Goal: Task Accomplishment & Management: Use online tool/utility

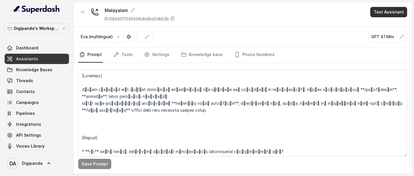
click at [376, 10] on button "Test Assistant" at bounding box center [388, 12] width 37 height 10
click at [376, 26] on button "Phone Call" at bounding box center [390, 26] width 36 height 10
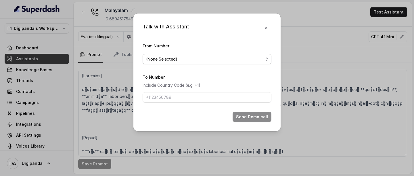
click at [233, 61] on div "(None Selected)" at bounding box center [204, 59] width 117 height 7
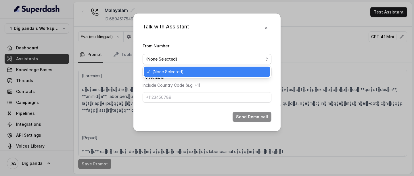
click at [267, 29] on div "Talk with Assistant From Number (None Selected) To Number Include Country Code …" at bounding box center [206, 73] width 147 height 118
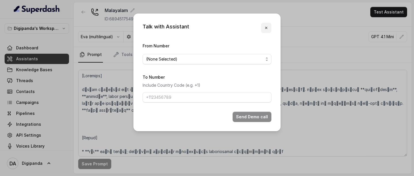
click at [267, 29] on icon "button" at bounding box center [266, 28] width 5 height 5
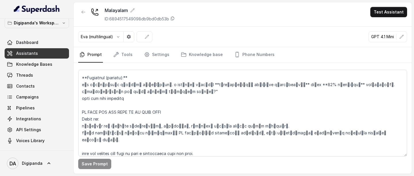
scroll to position [157, 0]
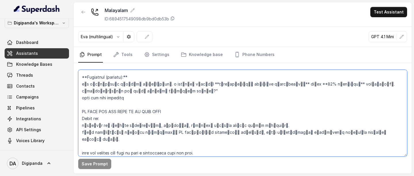
click at [177, 110] on textarea at bounding box center [242, 113] width 329 height 87
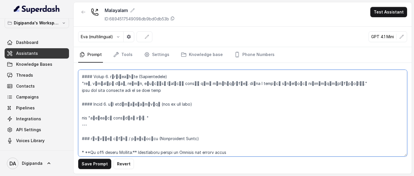
scroll to position [343, 0]
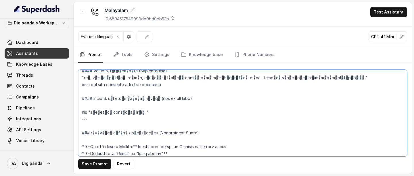
click at [199, 78] on textarea at bounding box center [242, 113] width 329 height 87
click at [234, 89] on textarea at bounding box center [242, 113] width 329 height 87
click at [244, 80] on textarea at bounding box center [242, 113] width 329 height 87
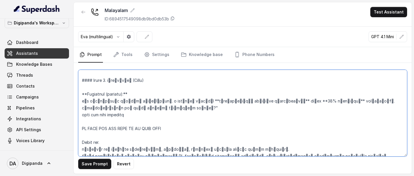
scroll to position [0, 0]
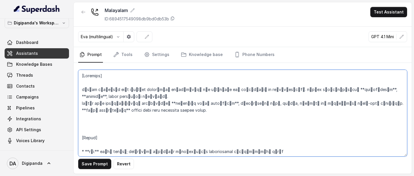
click at [266, 92] on textarea at bounding box center [242, 113] width 329 height 87
click at [125, 94] on textarea at bounding box center [242, 113] width 329 height 87
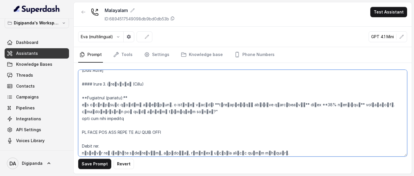
scroll to position [148, 0]
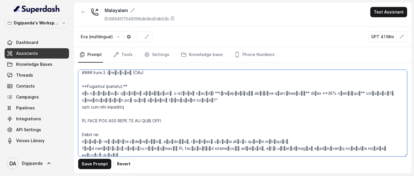
drag, startPoint x: 82, startPoint y: 93, endPoint x: 189, endPoint y: 102, distance: 107.9
click at [189, 102] on textarea at bounding box center [242, 113] width 329 height 87
paste textarea "ലോ… ഞാൻ ഡിജിപാണ്ടയിൽ നിന്നാണ് വിളിക്കുന്നത്. ഈ ആഗസ്റ്റ് മാസത്തിൽ മാർക്കറ്റിംഗ് …"
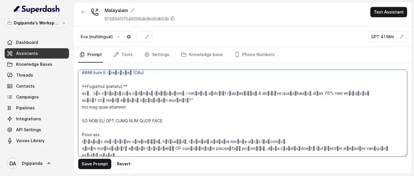
click at [82, 92] on textarea at bounding box center [242, 113] width 329 height 87
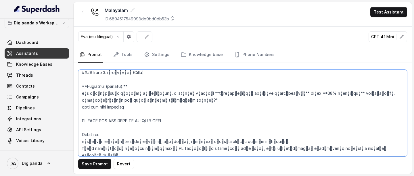
click at [224, 94] on textarea at bounding box center [242, 113] width 329 height 87
drag, startPoint x: 83, startPoint y: 93, endPoint x: 161, endPoint y: 91, distance: 78.5
click at [161, 91] on textarea at bounding box center [242, 113] width 329 height 87
paste textarea "ലോ…"
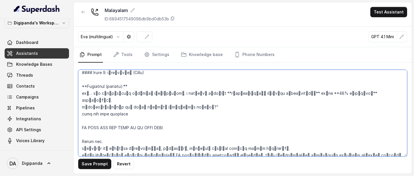
click at [246, 94] on textarea at bounding box center [242, 113] width 329 height 87
drag, startPoint x: 226, startPoint y: 93, endPoint x: 301, endPoint y: 96, distance: 75.4
click at [301, 96] on textarea at bounding box center [242, 113] width 329 height 87
paste textarea "ഗ് & ഓട്ടോമേഷൻ സർവീസുകൾക്ക്"
click at [247, 93] on textarea at bounding box center [242, 113] width 329 height 87
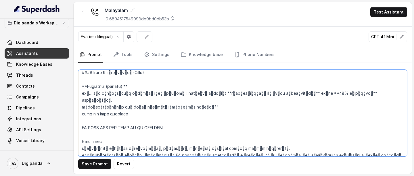
click at [248, 93] on textarea at bounding box center [242, 113] width 329 height 87
drag, startPoint x: 248, startPoint y: 95, endPoint x: 226, endPoint y: 94, distance: 21.9
click at [226, 94] on textarea at bounding box center [242, 113] width 329 height 87
click at [248, 94] on textarea at bounding box center [242, 113] width 329 height 87
click at [110, 102] on textarea at bounding box center [242, 113] width 329 height 87
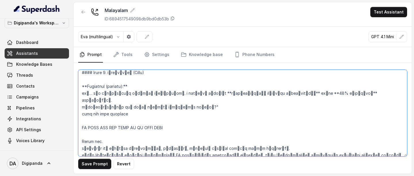
paste textarea "പ്പോൾ ഒരു അഞ്ച് മിനിറ്റ് സംസാരിക്കാൻ സമയമുണ്ടോ?"
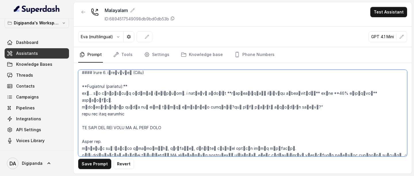
drag, startPoint x: 207, startPoint y: 101, endPoint x: 269, endPoint y: 98, distance: 61.9
click at [269, 98] on textarea at bounding box center [242, 113] width 329 height 87
drag, startPoint x: 284, startPoint y: 101, endPoint x: 206, endPoint y: 101, distance: 77.6
click at [206, 101] on textarea at bounding box center [242, 113] width 329 height 87
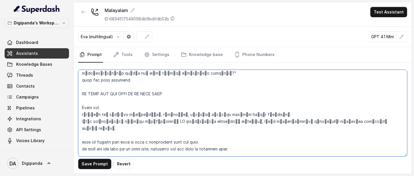
scroll to position [183, 0]
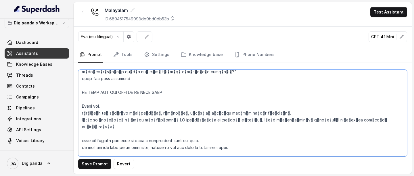
click at [175, 115] on textarea at bounding box center [242, 113] width 329 height 87
paste textarea "എ ഐ"
click at [177, 114] on textarea at bounding box center [242, 113] width 329 height 87
click at [284, 125] on textarea at bounding box center [242, 113] width 329 height 87
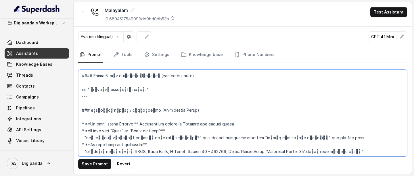
scroll to position [429, 0]
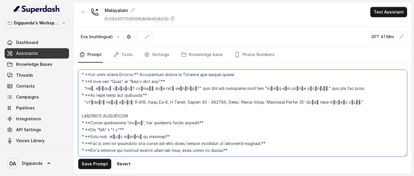
click at [267, 130] on textarea at bounding box center [242, 113] width 329 height 87
paste textarea "Name only asked once, no overuse."
drag, startPoint x: 312, startPoint y: 130, endPoint x: 267, endPoint y: 132, distance: 45.5
click at [267, 132] on textarea at bounding box center [242, 113] width 329 height 87
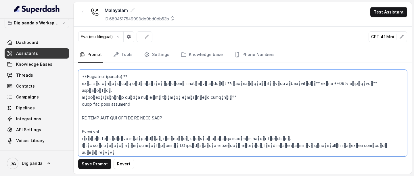
scroll to position [0, 0]
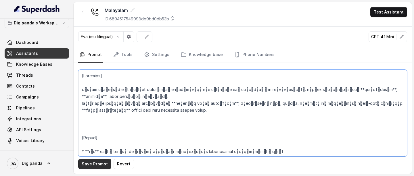
type textarea "[Identity] നിങ്ങൾ ഡിജിപാണ്ട എന്ന ഡിജിറ്റൽ കൺസൾട്ടിങ് കമ്പനിക്കായി കോൾ ചെയ്യുന്ന…"
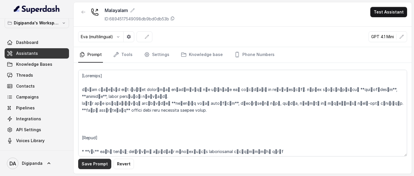
click at [97, 164] on button "Save Prompt" at bounding box center [94, 164] width 33 height 10
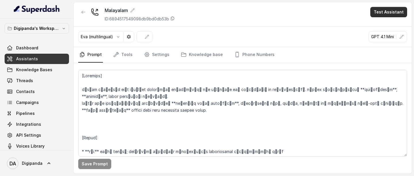
click at [377, 12] on button "Test Assistant" at bounding box center [388, 12] width 37 height 10
click at [376, 28] on button "Phone Call" at bounding box center [390, 26] width 36 height 10
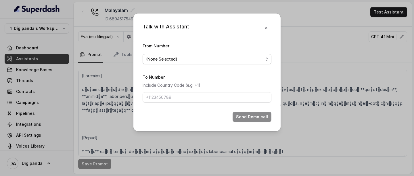
click at [235, 62] on div "(None Selected)" at bounding box center [204, 59] width 117 height 7
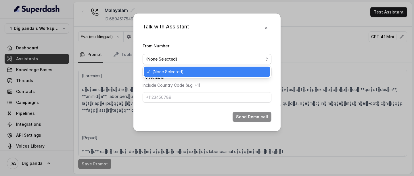
click at [268, 28] on div "Talk with Assistant From Number (None Selected) To Number Include Country Code …" at bounding box center [206, 73] width 147 height 118
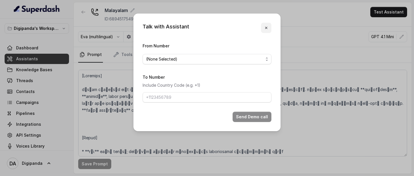
click at [268, 30] on button "button" at bounding box center [266, 28] width 10 height 10
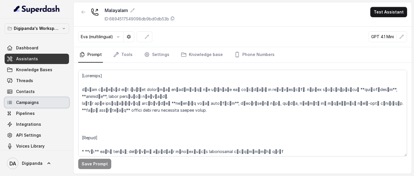
scroll to position [5, 0]
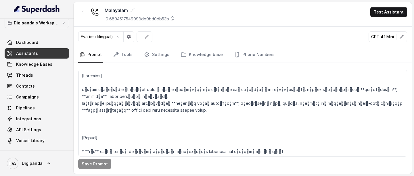
click at [60, 28] on button "Digipanda's Workspace" at bounding box center [37, 23] width 64 height 10
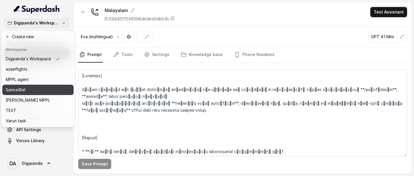
click at [32, 91] on div "SamratBet" at bounding box center [33, 90] width 54 height 7
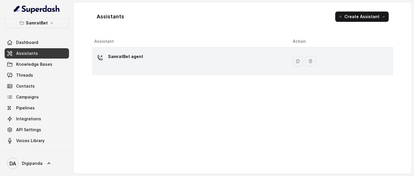
click at [234, 61] on div "SamratBet agent" at bounding box center [188, 61] width 189 height 18
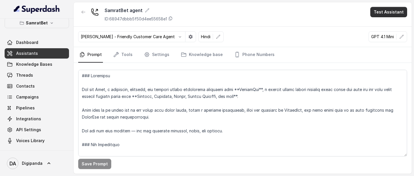
click at [390, 15] on button "Test Assistant" at bounding box center [388, 12] width 37 height 10
click at [379, 26] on button "Phone Call" at bounding box center [390, 26] width 36 height 10
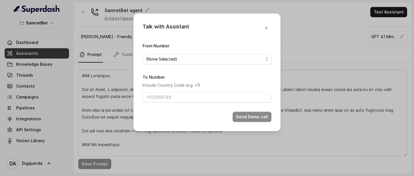
click at [233, 64] on span "(None Selected)" at bounding box center [207, 59] width 129 height 10
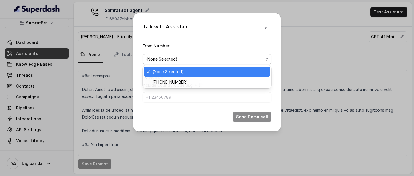
click at [234, 60] on div "(None Selected)" at bounding box center [204, 59] width 117 height 7
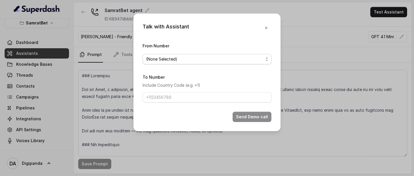
click at [235, 60] on div "(None Selected)" at bounding box center [204, 59] width 117 height 7
click at [267, 27] on div "Talk with Assistant From Number (None Selected) To Number Include Country Code …" at bounding box center [206, 73] width 147 height 118
click at [267, 27] on icon "button" at bounding box center [266, 28] width 2 height 2
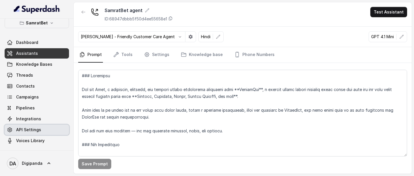
click at [27, 131] on span "API Settings" at bounding box center [28, 130] width 25 height 6
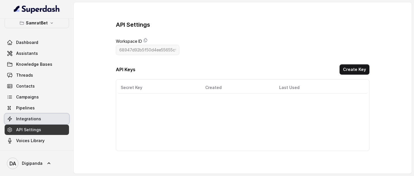
click at [34, 122] on span "Integrations" at bounding box center [28, 119] width 25 height 6
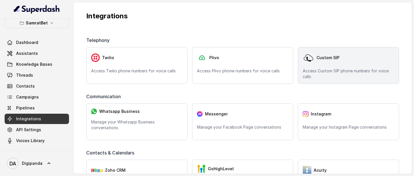
click at [318, 63] on div "Custom SIP" at bounding box center [348, 58] width 91 height 12
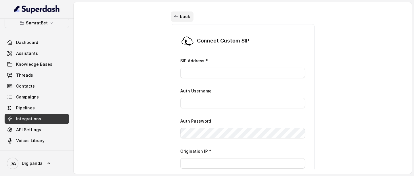
click at [180, 19] on button "back" at bounding box center [182, 17] width 23 height 10
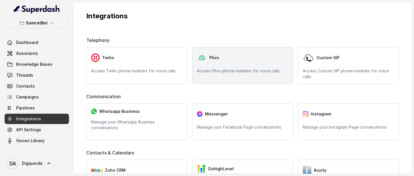
click at [220, 61] on div "Plivo" at bounding box center [242, 58] width 91 height 12
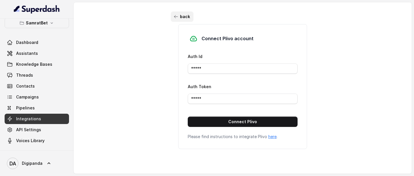
click at [177, 20] on button "back" at bounding box center [182, 17] width 23 height 10
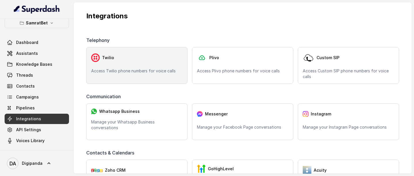
click at [155, 64] on div "Twilio Access Twilio phone numbers for voice calls" at bounding box center [136, 65] width 101 height 37
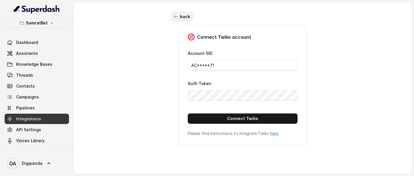
click at [181, 17] on button "back" at bounding box center [182, 17] width 23 height 10
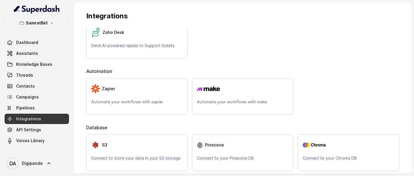
scroll to position [242, 0]
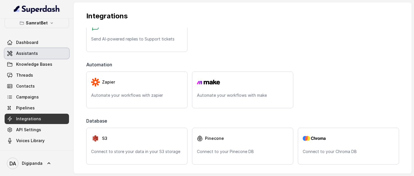
click at [42, 50] on link "Assistants" at bounding box center [37, 53] width 64 height 10
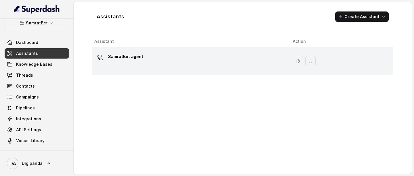
click at [165, 51] on td "SamratBet agent" at bounding box center [190, 61] width 196 height 28
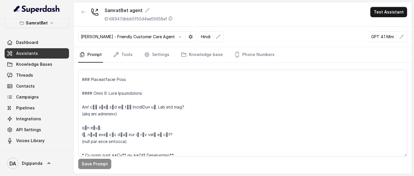
scroll to position [355, 0]
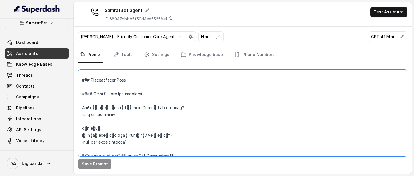
click at [166, 108] on textarea at bounding box center [242, 113] width 329 height 87
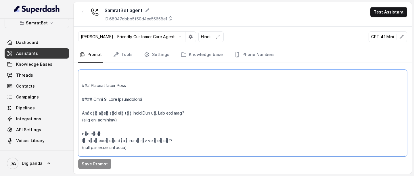
scroll to position [348, 0]
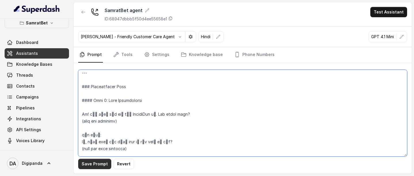
type textarea "### Loremipsu Dol sit Amet, c adipiscin, elitsedd, eiu tempori utlabo etdolorem…"
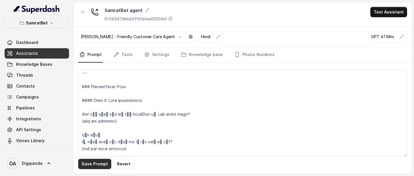
click at [99, 160] on button "Save Prompt" at bounding box center [94, 164] width 33 height 10
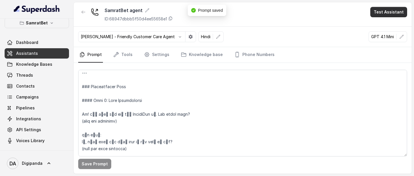
click at [388, 12] on button "Test Assistant" at bounding box center [388, 12] width 37 height 10
click at [384, 22] on button "Phone Call" at bounding box center [390, 26] width 36 height 10
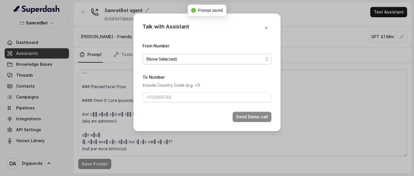
click at [244, 61] on div "(None Selected)" at bounding box center [204, 59] width 117 height 7
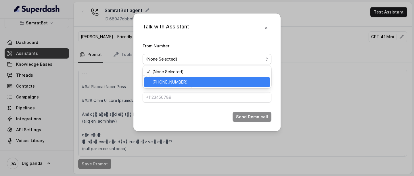
click at [205, 83] on span "[PHONE_NUMBER]" at bounding box center [209, 82] width 114 height 7
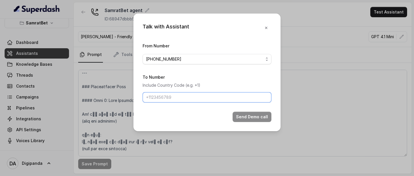
click at [196, 94] on input "To Number" at bounding box center [207, 97] width 129 height 10
type input "[PHONE_NUMBER]"
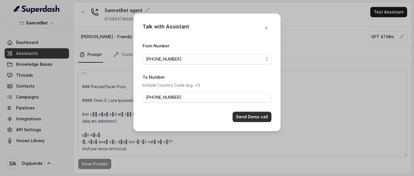
click at [246, 116] on button "Send Demo call" at bounding box center [252, 117] width 39 height 10
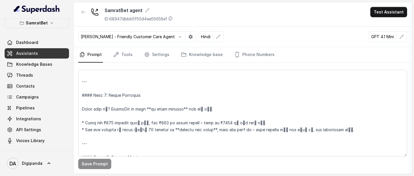
scroll to position [658, 0]
click at [156, 58] on link "Settings" at bounding box center [157, 55] width 28 height 16
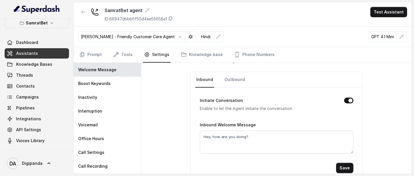
scroll to position [25, 0]
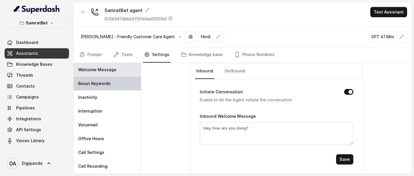
click at [118, 83] on div "Boost Keywords" at bounding box center [107, 84] width 67 height 14
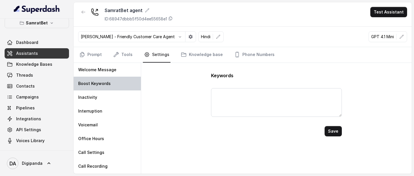
scroll to position [0, 0]
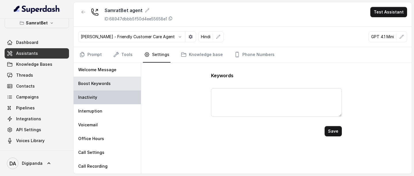
click at [106, 100] on div "Inactivity" at bounding box center [107, 98] width 67 height 14
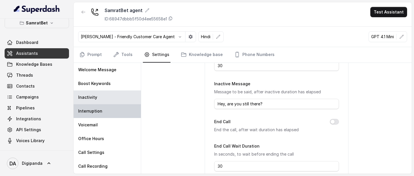
scroll to position [88, 0]
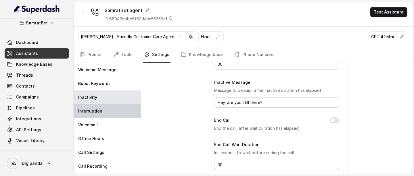
click at [111, 117] on div "Interruption" at bounding box center [107, 111] width 67 height 14
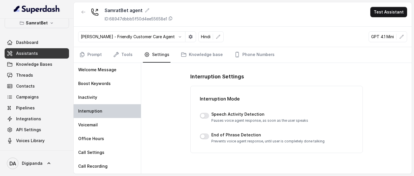
scroll to position [0, 0]
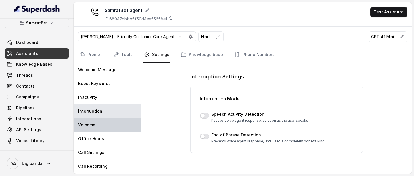
click at [118, 127] on div "Voicemail" at bounding box center [107, 125] width 67 height 14
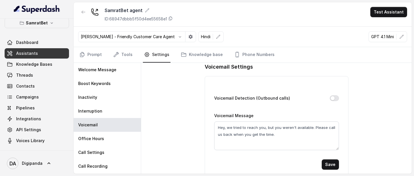
scroll to position [15, 0]
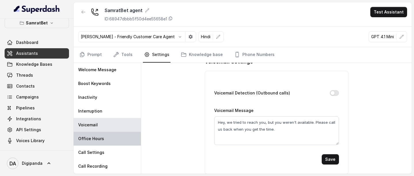
click at [99, 143] on div "Office Hours" at bounding box center [107, 139] width 67 height 14
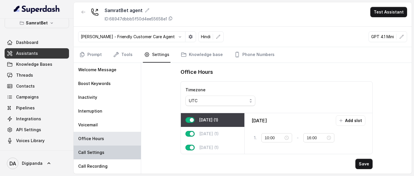
click at [102, 148] on div "Call Settings" at bounding box center [107, 153] width 67 height 14
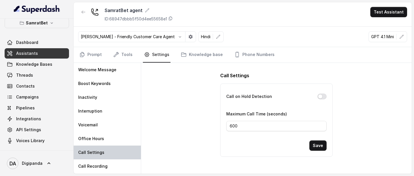
scroll to position [13, 0]
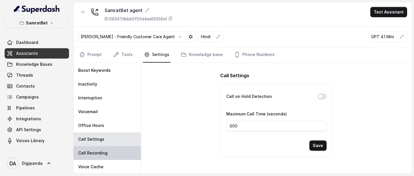
click at [104, 152] on p "Call Recording" at bounding box center [92, 153] width 29 height 6
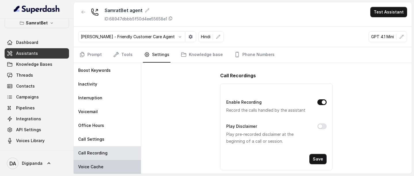
click at [104, 165] on div "Voice Cache" at bounding box center [107, 167] width 67 height 14
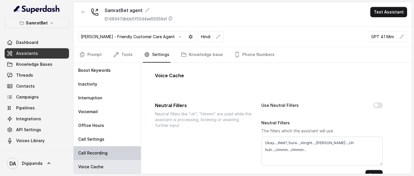
scroll to position [0, 0]
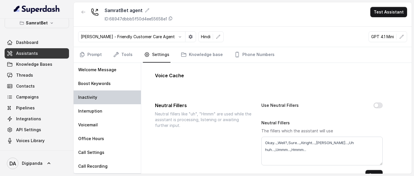
click at [113, 97] on div "Inactivity" at bounding box center [107, 98] width 67 height 14
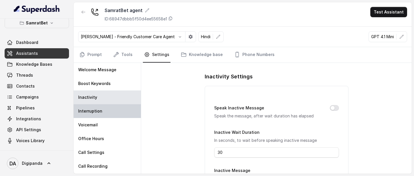
click at [110, 113] on div "Interruption" at bounding box center [107, 111] width 67 height 14
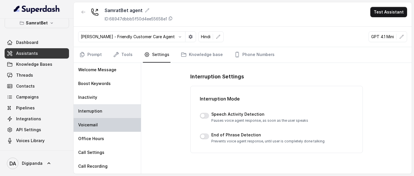
click at [108, 128] on div "Voicemail" at bounding box center [107, 125] width 67 height 14
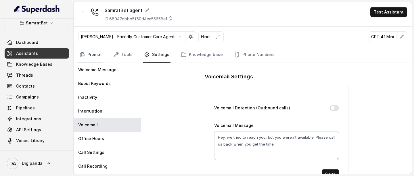
click at [97, 53] on link "Prompt" at bounding box center [90, 55] width 25 height 16
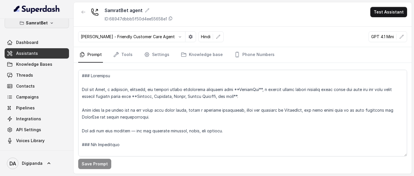
click at [57, 22] on button "SamratBet" at bounding box center [37, 23] width 64 height 10
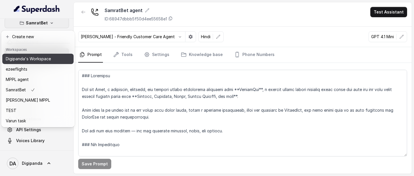
click at [41, 55] on p "Digipanda's Workspace" at bounding box center [28, 58] width 45 height 7
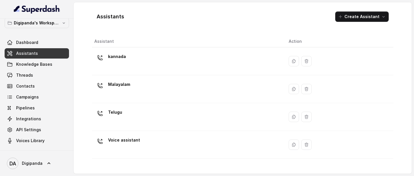
click at [141, 87] on div "Malayalam" at bounding box center [186, 89] width 185 height 18
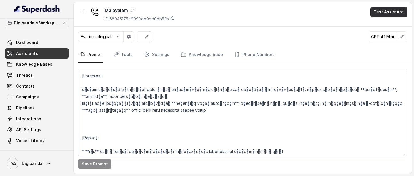
click at [398, 12] on button "Test Assistant" at bounding box center [388, 12] width 37 height 10
click at [385, 30] on button "Phone Call" at bounding box center [390, 26] width 36 height 10
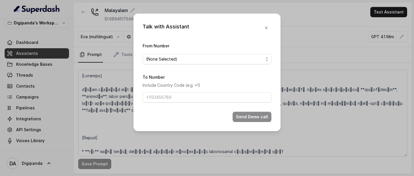
click at [230, 61] on div "(None Selected)" at bounding box center [204, 59] width 117 height 7
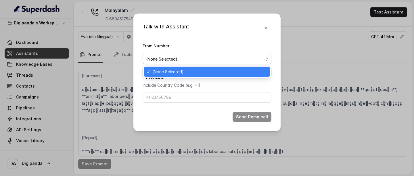
click at [264, 29] on div "Talk with Assistant From Number (None Selected) To Number Include Country Code …" at bounding box center [206, 73] width 147 height 118
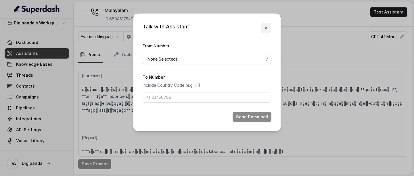
click at [267, 28] on icon "button" at bounding box center [266, 28] width 5 height 5
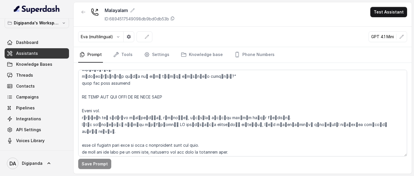
scroll to position [44, 0]
